Goal: Use online tool/utility: Utilize a website feature to perform a specific function

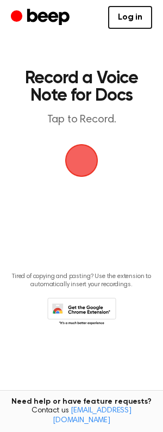
click at [72, 155] on span "button" at bounding box center [81, 160] width 40 height 40
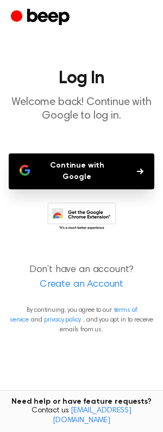
click at [64, 176] on button "Continue with Google" at bounding box center [82, 171] width 146 height 36
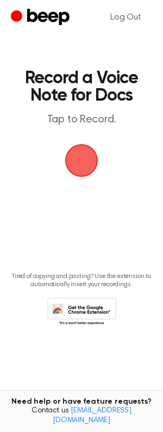
click at [76, 158] on span "button" at bounding box center [82, 160] width 51 height 51
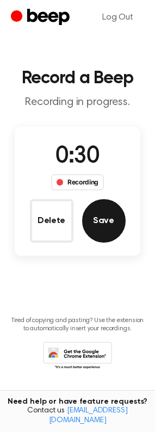
click at [100, 216] on button "Save" at bounding box center [104, 221] width 44 height 44
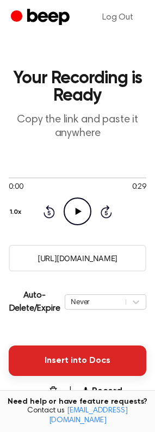
click at [50, 368] on button "Insert into Docs" at bounding box center [78, 360] width 138 height 30
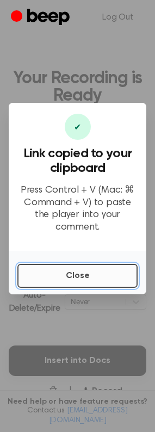
click at [30, 264] on button "Close" at bounding box center [77, 276] width 120 height 24
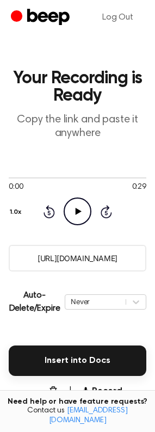
click at [60, 393] on button "Delete" at bounding box center [41, 398] width 38 height 26
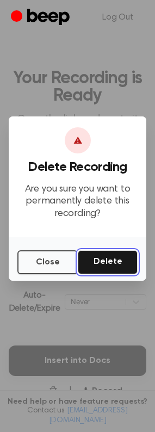
click at [110, 267] on button "Delete" at bounding box center [108, 262] width 60 height 24
